Goal: Ask a question

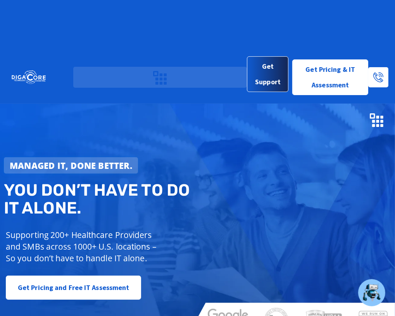
click at [264, 59] on span "Get Support" at bounding box center [268, 74] width 29 height 31
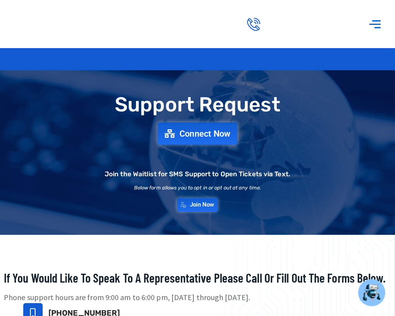
click at [208, 138] on span "Connect Now" at bounding box center [205, 133] width 51 height 9
